Goal: Information Seeking & Learning: Learn about a topic

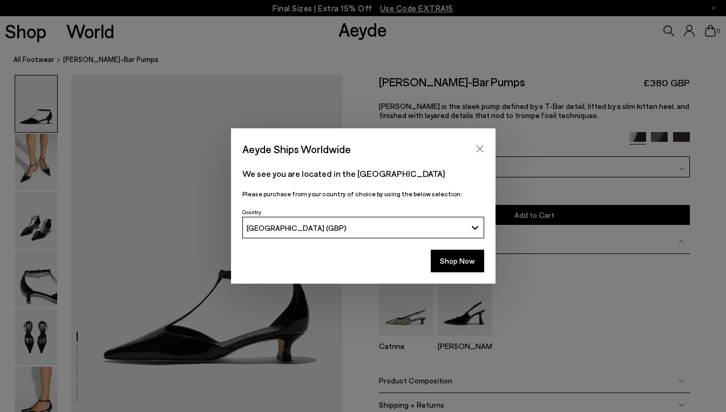
click at [481, 150] on icon "Close" at bounding box center [480, 149] width 9 height 9
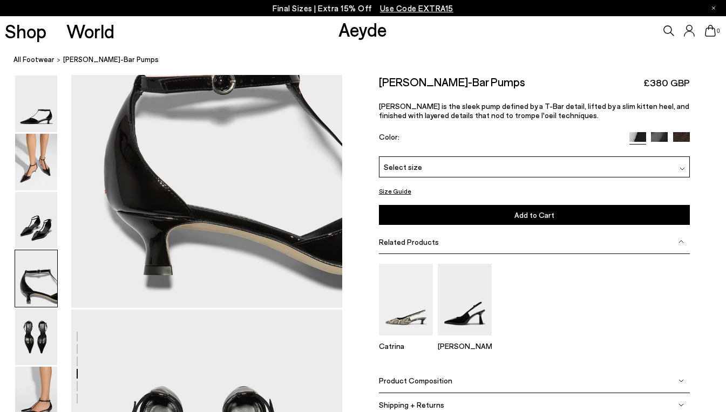
scroll to position [1190, 0]
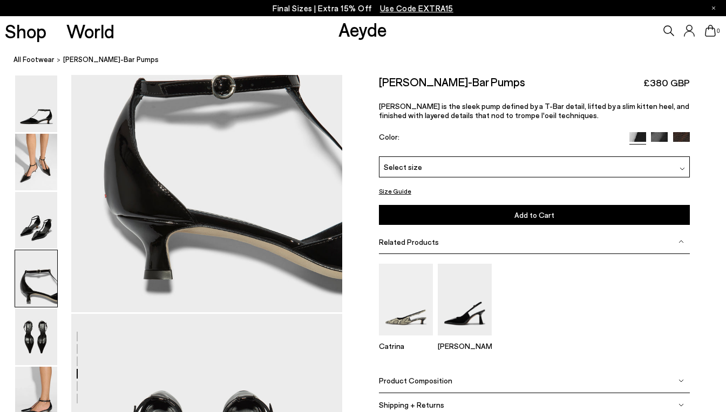
click at [669, 28] on icon at bounding box center [668, 30] width 11 height 11
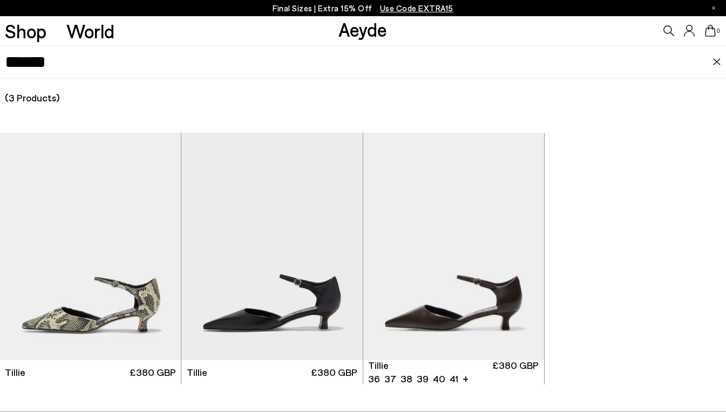
type input "******"
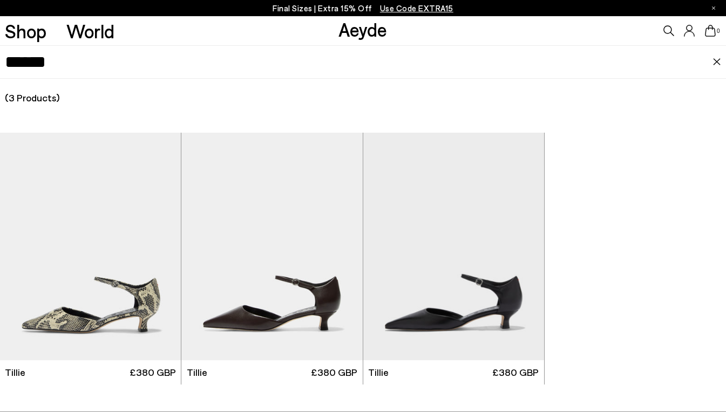
scroll to position [1729, 0]
click at [119, 276] on img "1 / 6" at bounding box center [90, 247] width 181 height 228
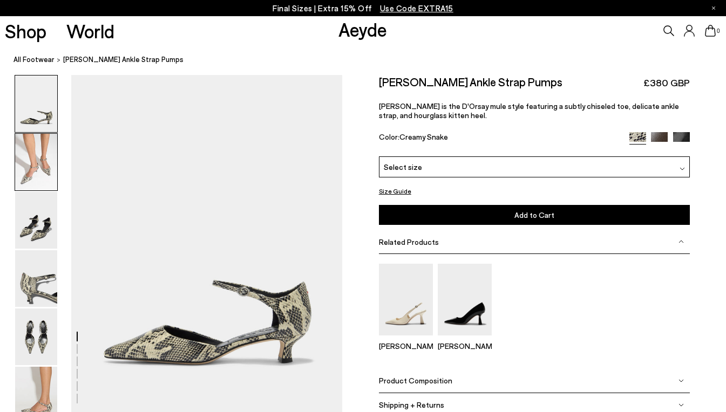
click at [29, 162] on img at bounding box center [36, 162] width 42 height 57
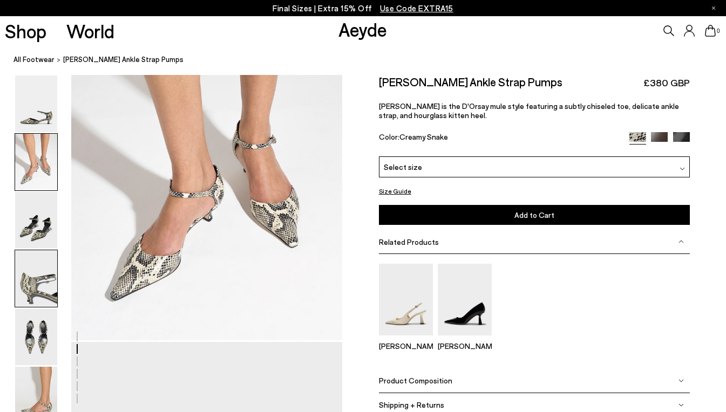
scroll to position [448, 0]
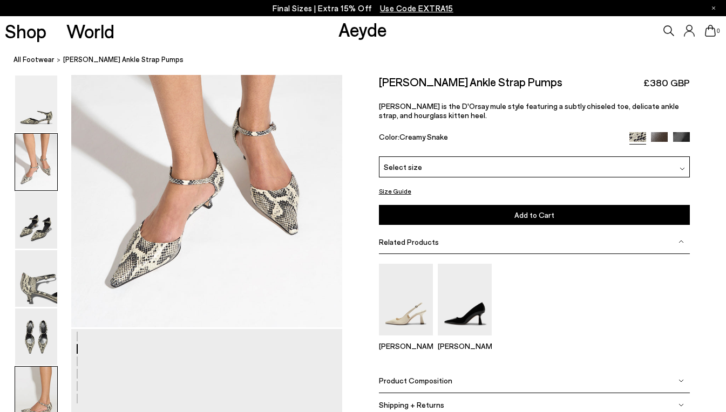
click at [38, 399] on img at bounding box center [36, 395] width 42 height 57
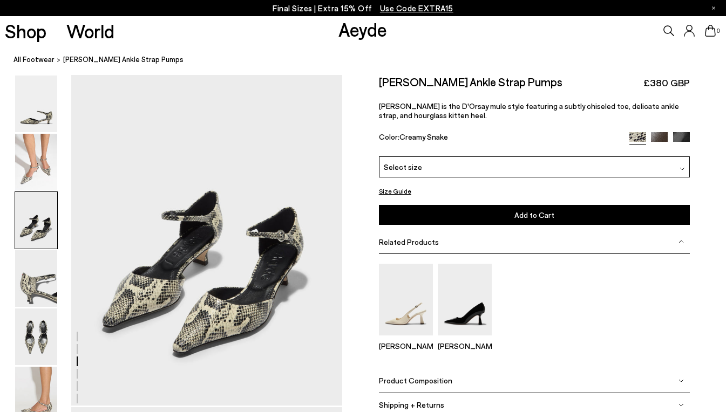
scroll to position [679, 0]
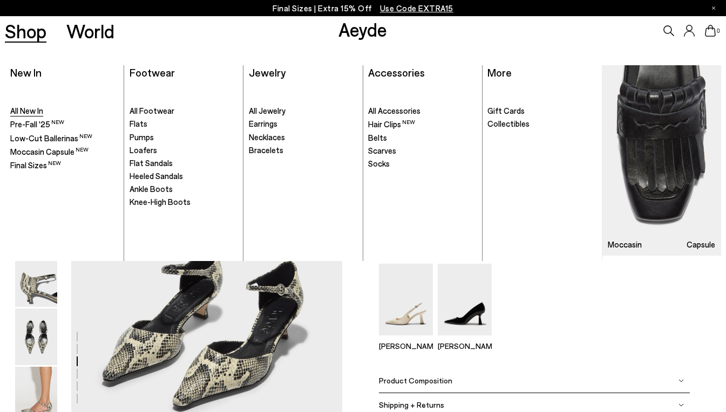
click at [19, 110] on span "All New In" at bounding box center [26, 111] width 33 height 10
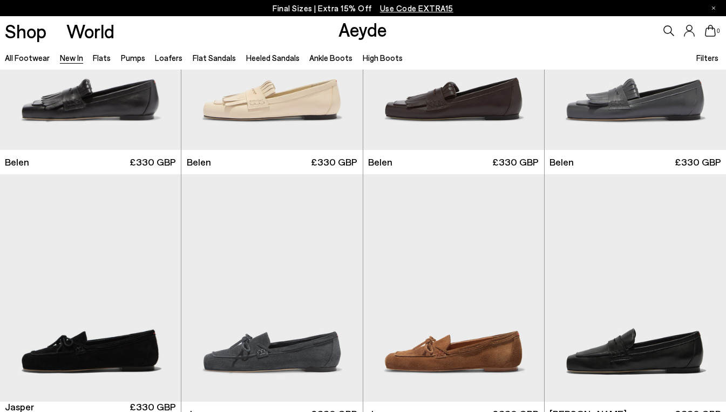
scroll to position [216, 0]
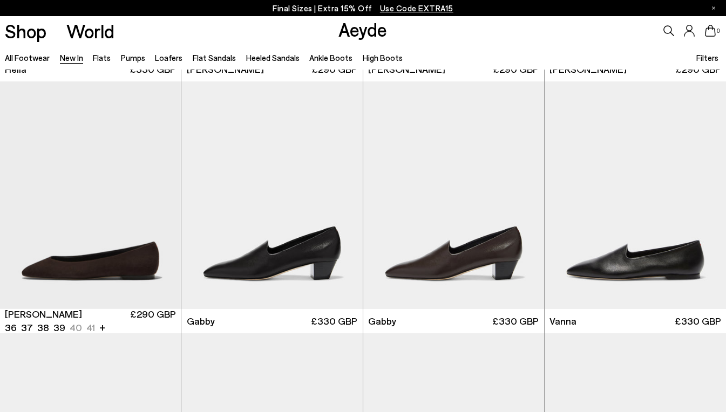
scroll to position [1295, 0]
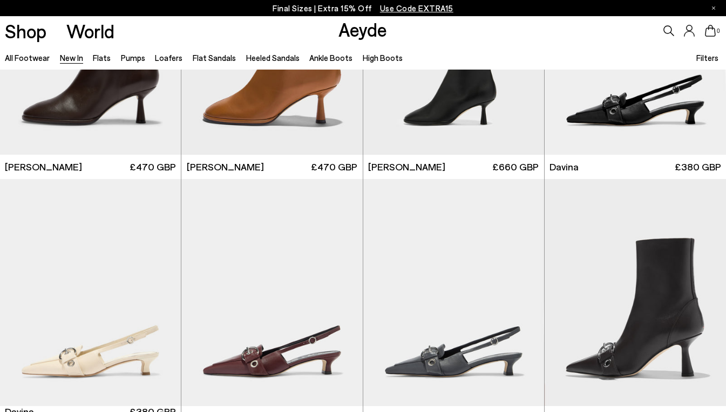
scroll to position [2982, 0]
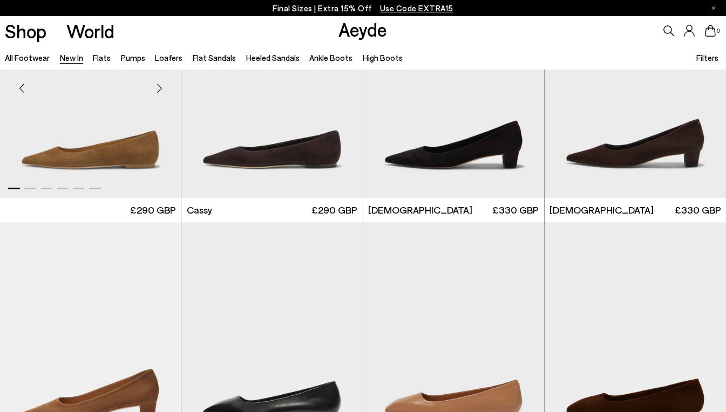
scroll to position [4169, 0]
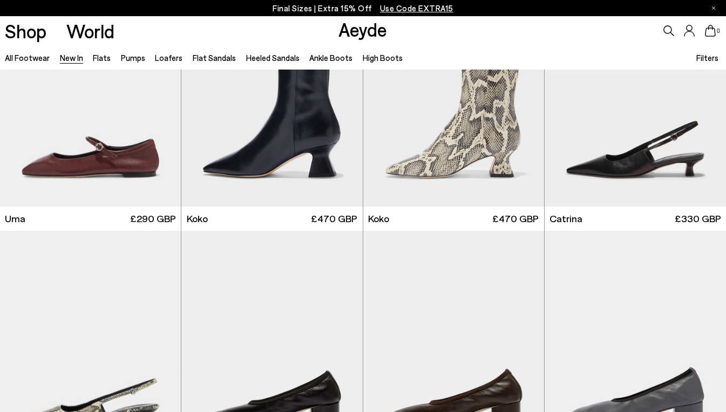
scroll to position [4831, 0]
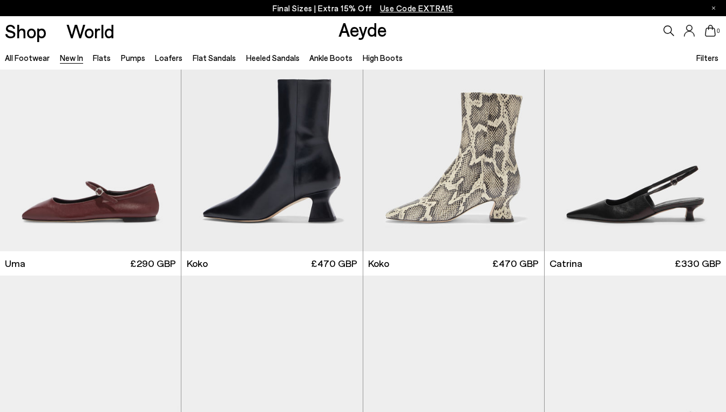
click at [667, 29] on icon at bounding box center [668, 30] width 11 height 11
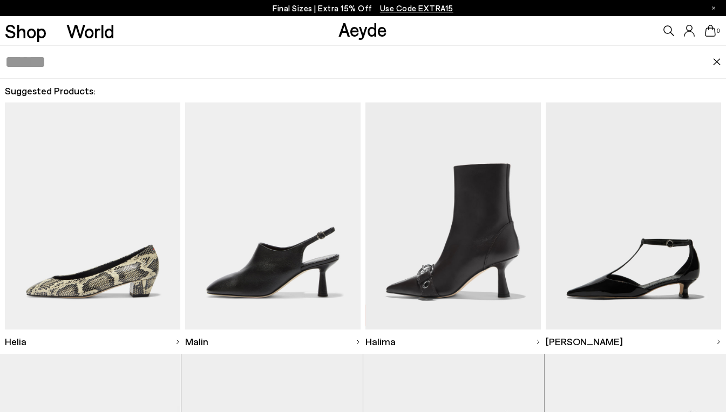
click at [130, 60] on input "text" at bounding box center [359, 62] width 708 height 32
type input "******"
